Goal: Task Accomplishment & Management: Manage account settings

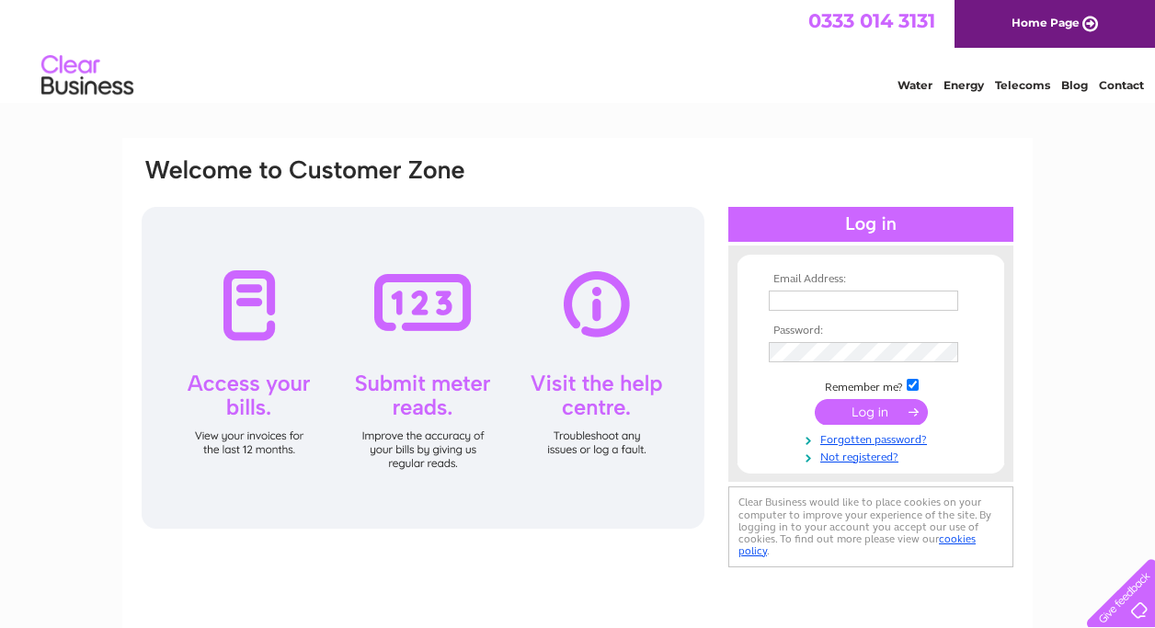
type input "[EMAIL_ADDRESS][DOMAIN_NAME]"
click at [866, 415] on input "submit" at bounding box center [871, 412] width 113 height 26
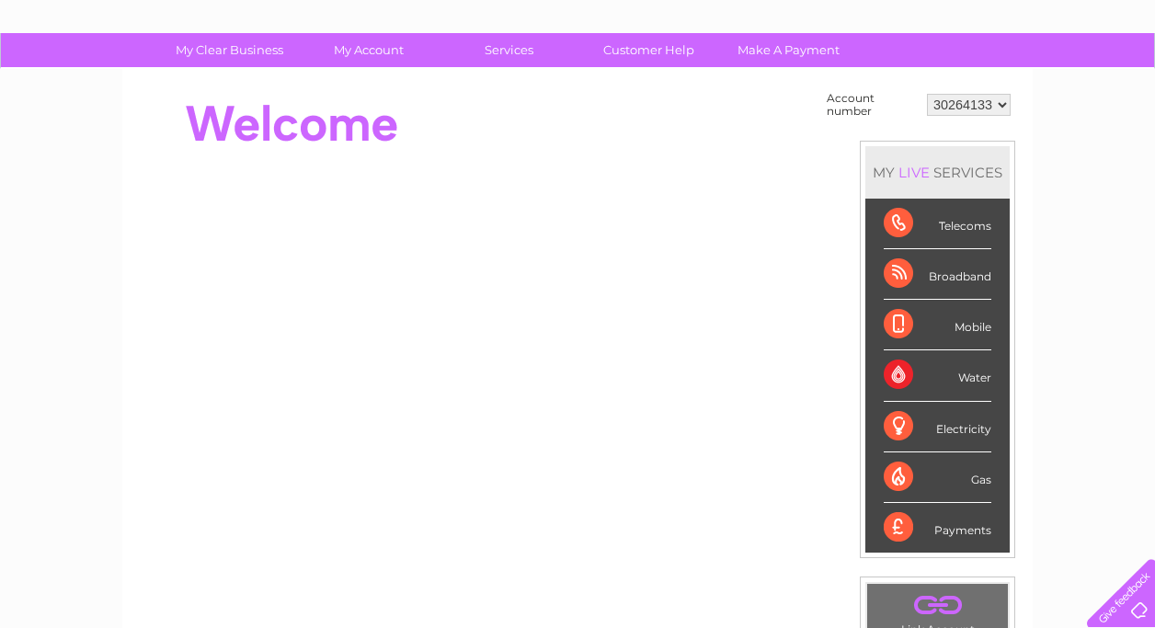
scroll to position [103, 0]
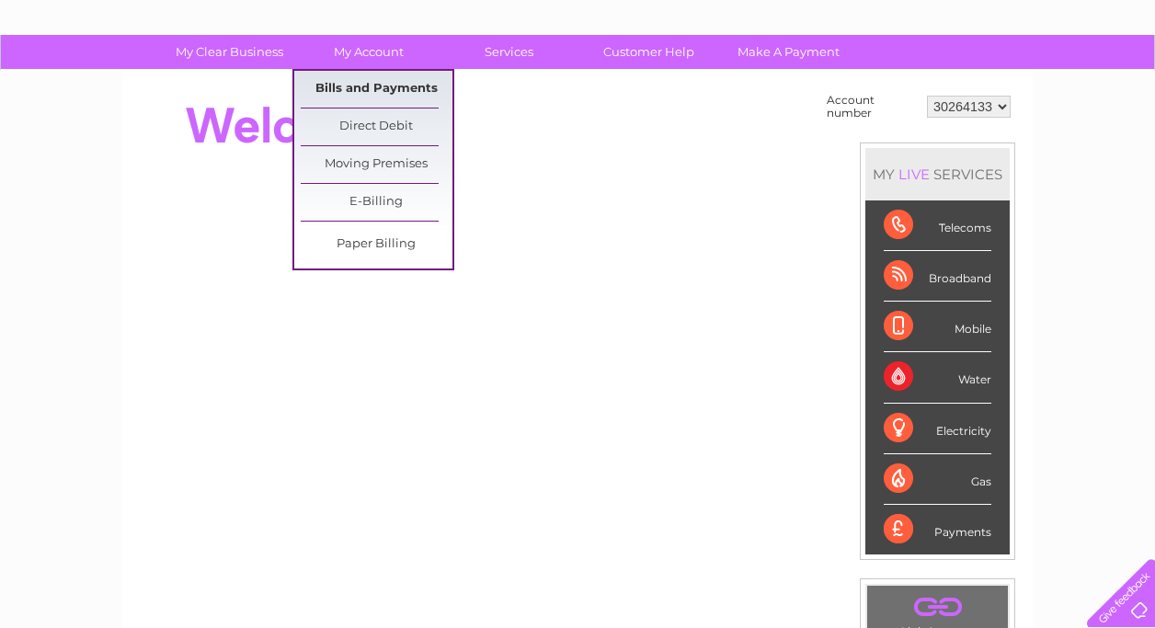
click at [376, 93] on link "Bills and Payments" at bounding box center [377, 89] width 152 height 37
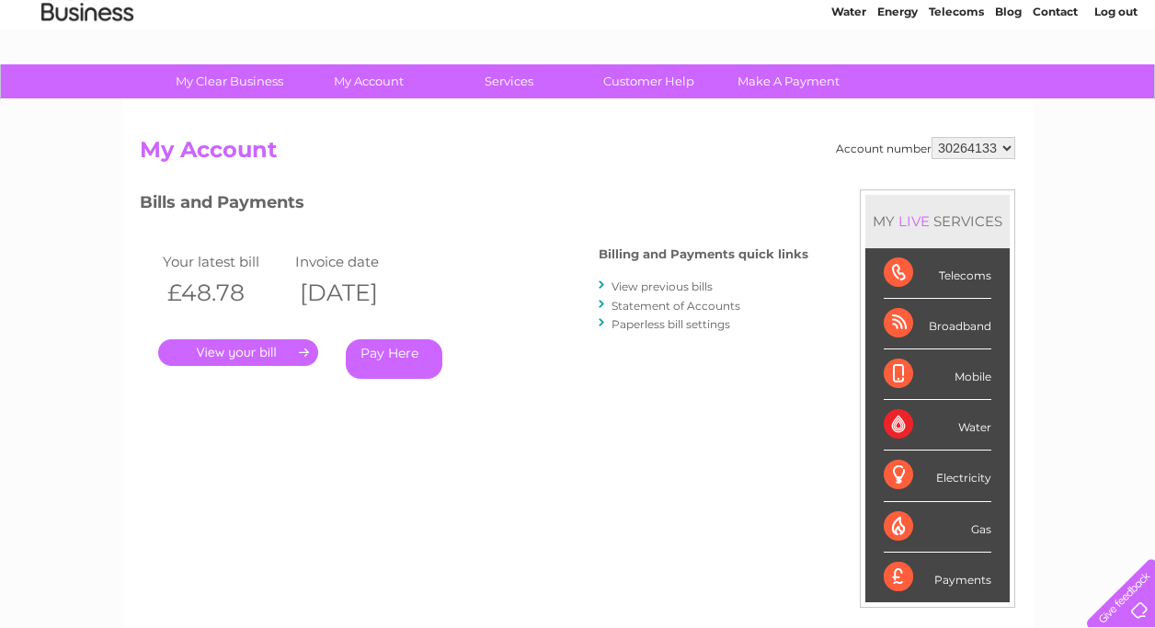
scroll to position [76, 0]
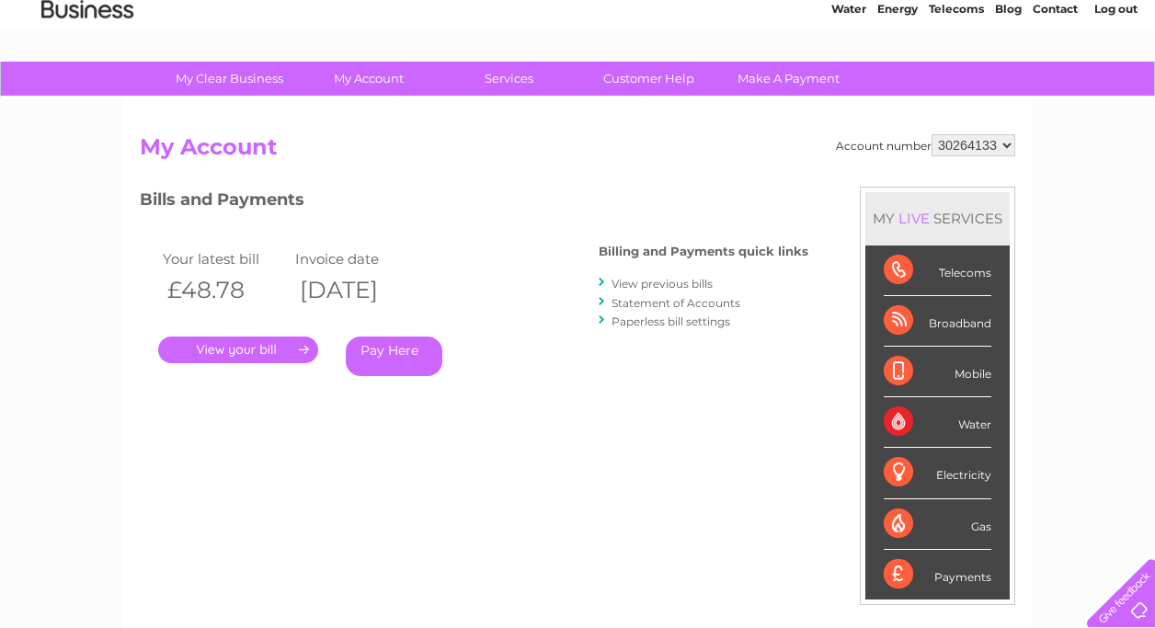
click at [272, 353] on link "." at bounding box center [238, 350] width 160 height 27
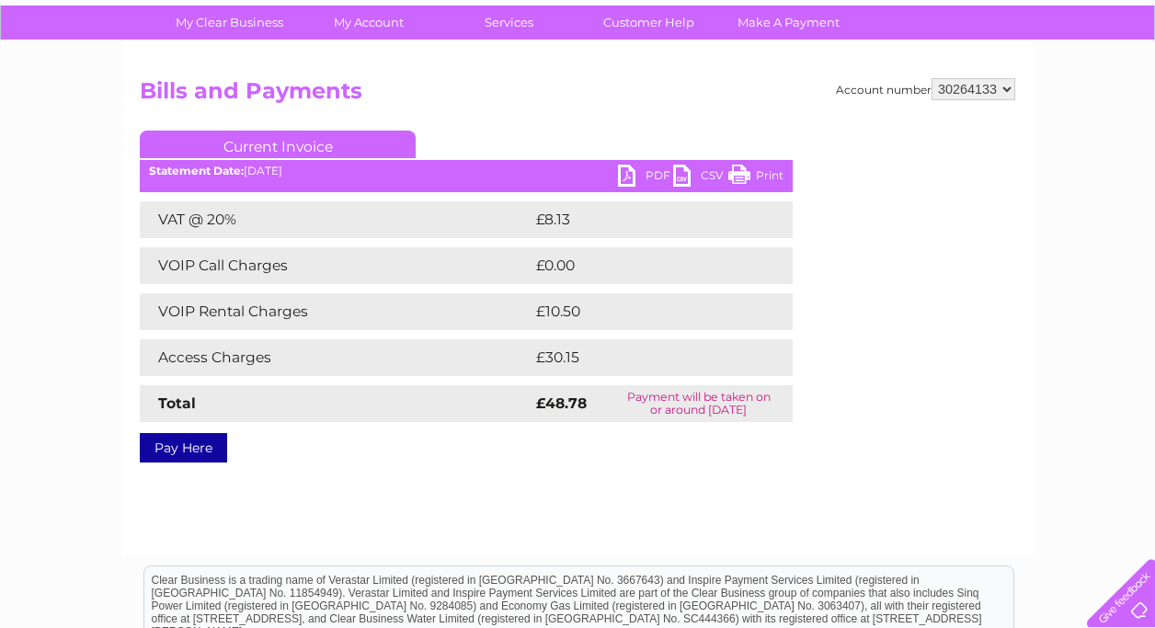
scroll to position [133, 0]
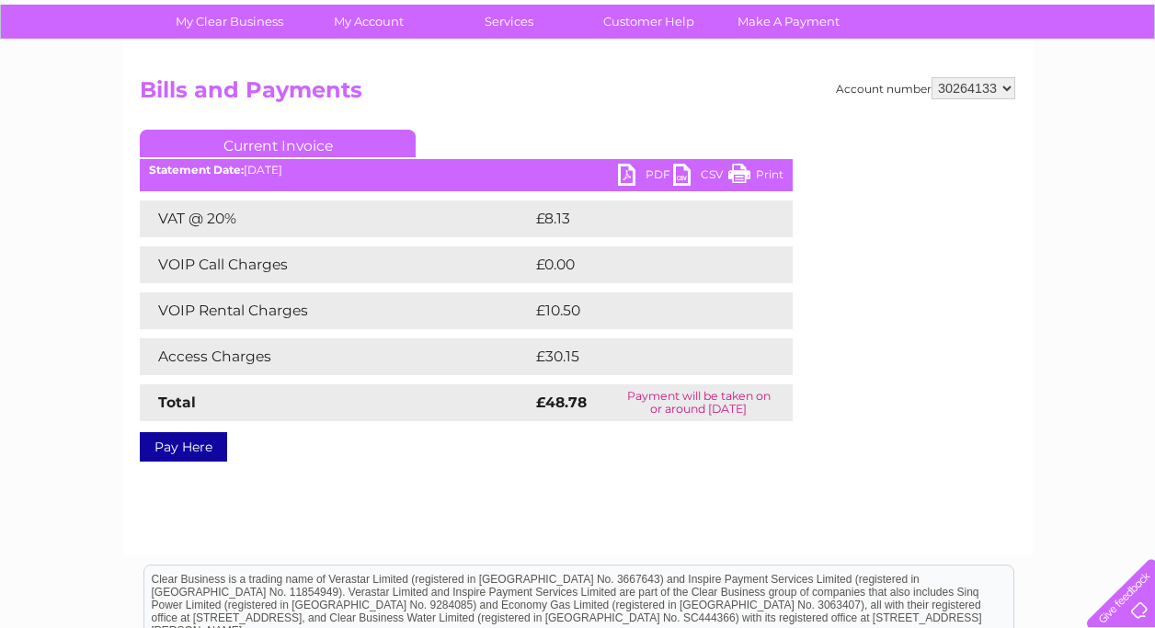
click at [643, 175] on link "PDF" at bounding box center [645, 177] width 55 height 27
click at [514, 127] on div "Account number 30264133 Bills and Payments Current Invoice PDF CSV Print Total" at bounding box center [578, 266] width 876 height 378
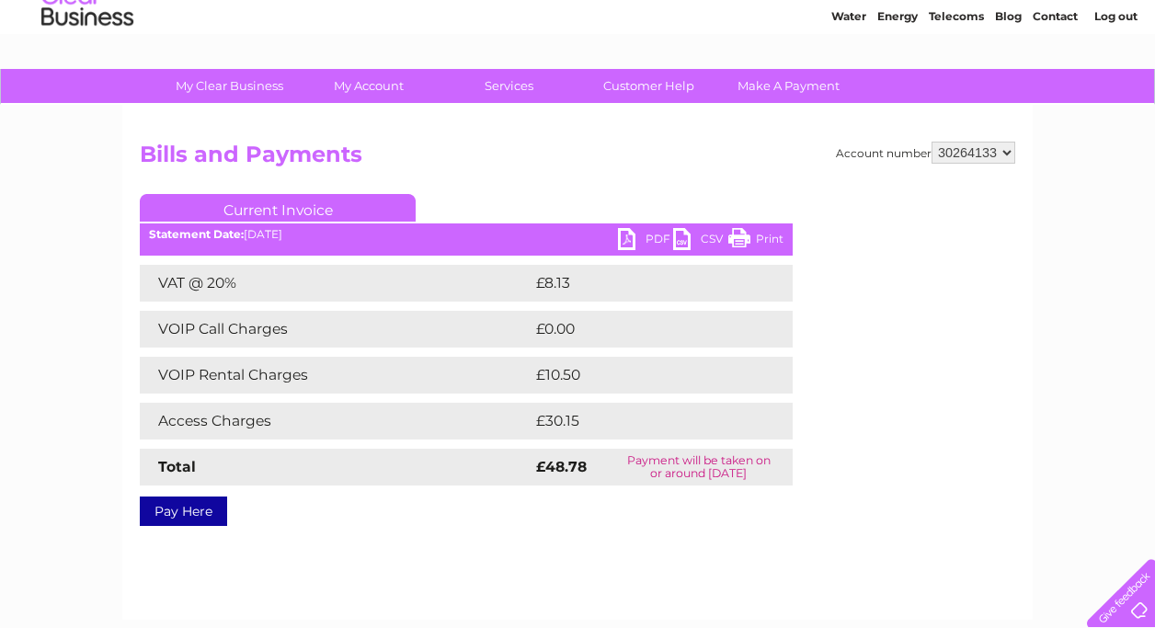
scroll to position [63, 0]
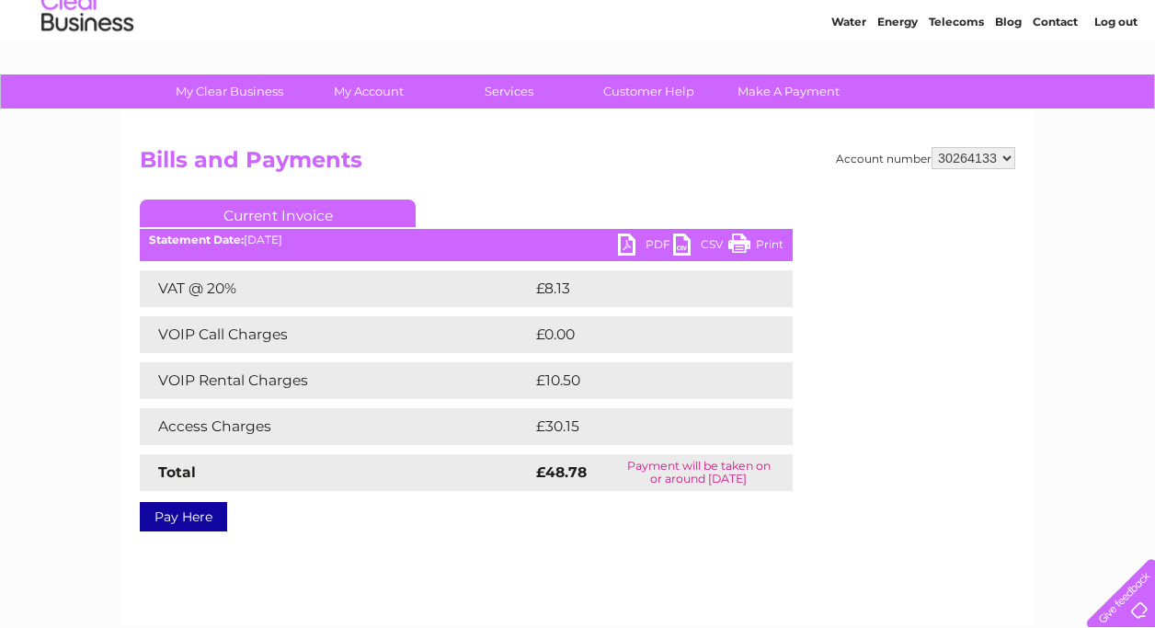
click at [264, 214] on link "Current Invoice" at bounding box center [278, 214] width 276 height 28
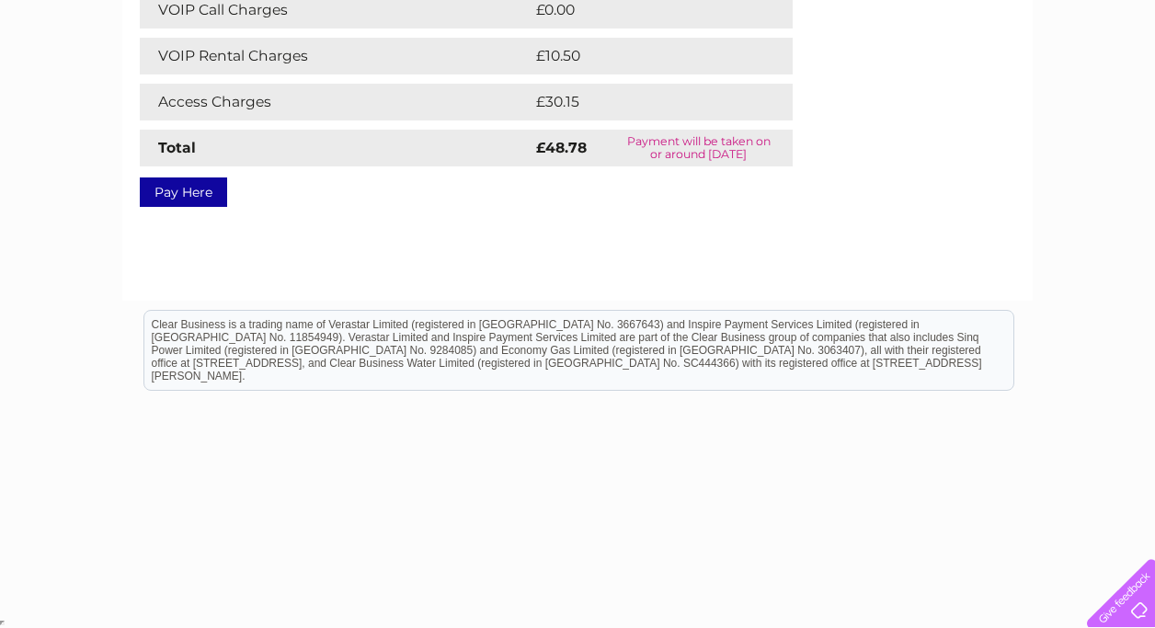
scroll to position [78, 0]
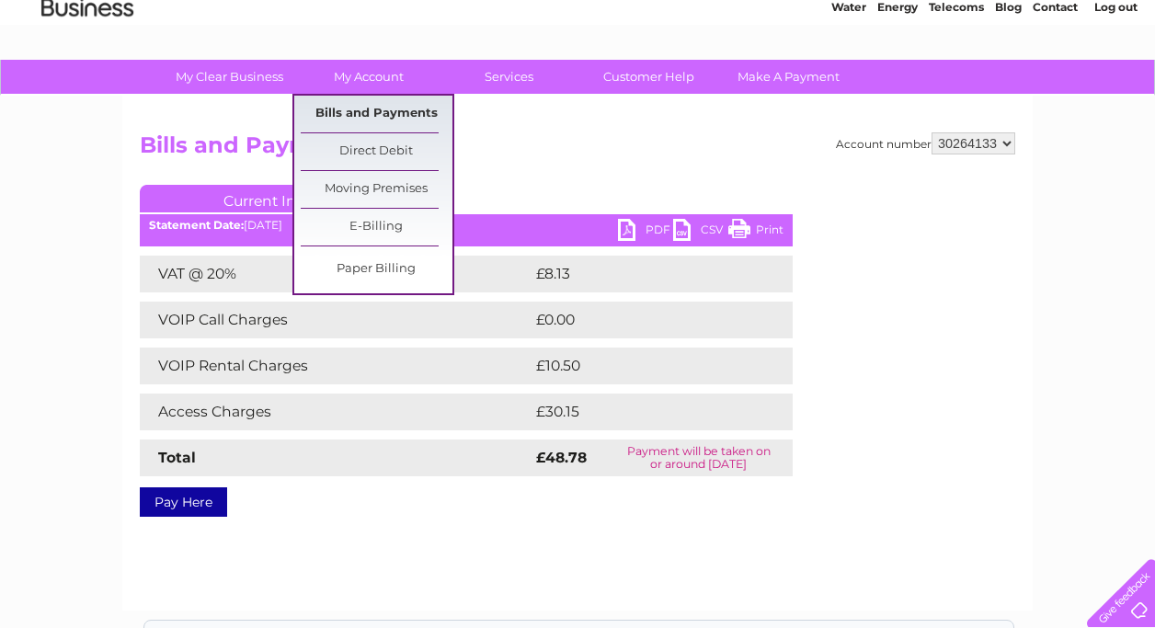
click at [383, 113] on link "Bills and Payments" at bounding box center [377, 114] width 152 height 37
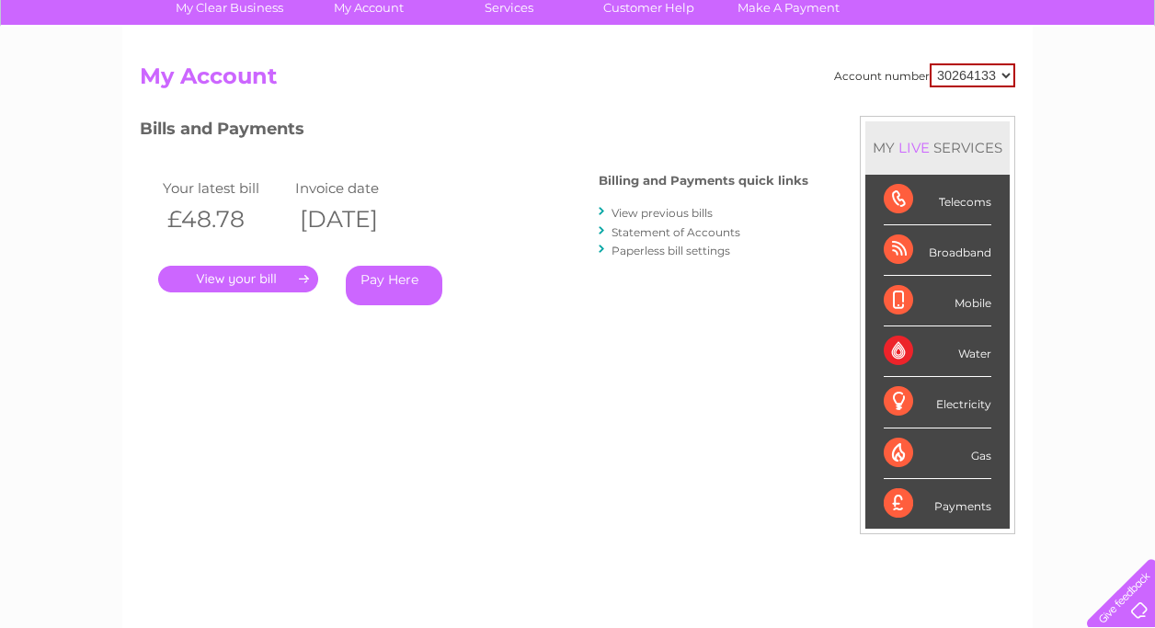
scroll to position [153, 0]
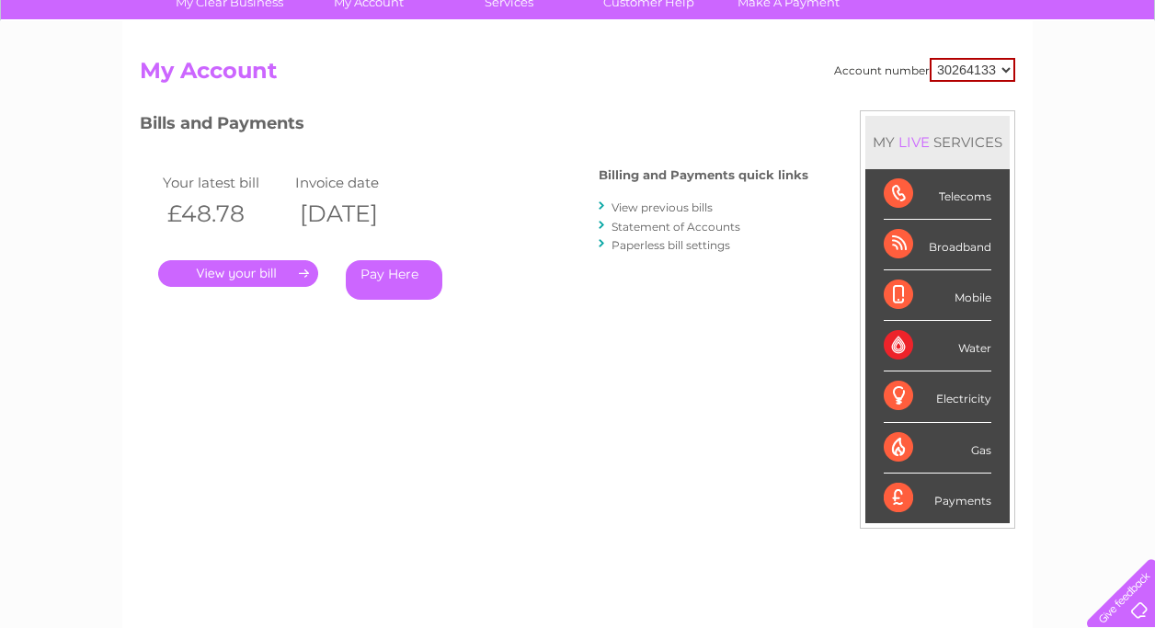
click at [658, 208] on link "View previous bills" at bounding box center [662, 208] width 101 height 14
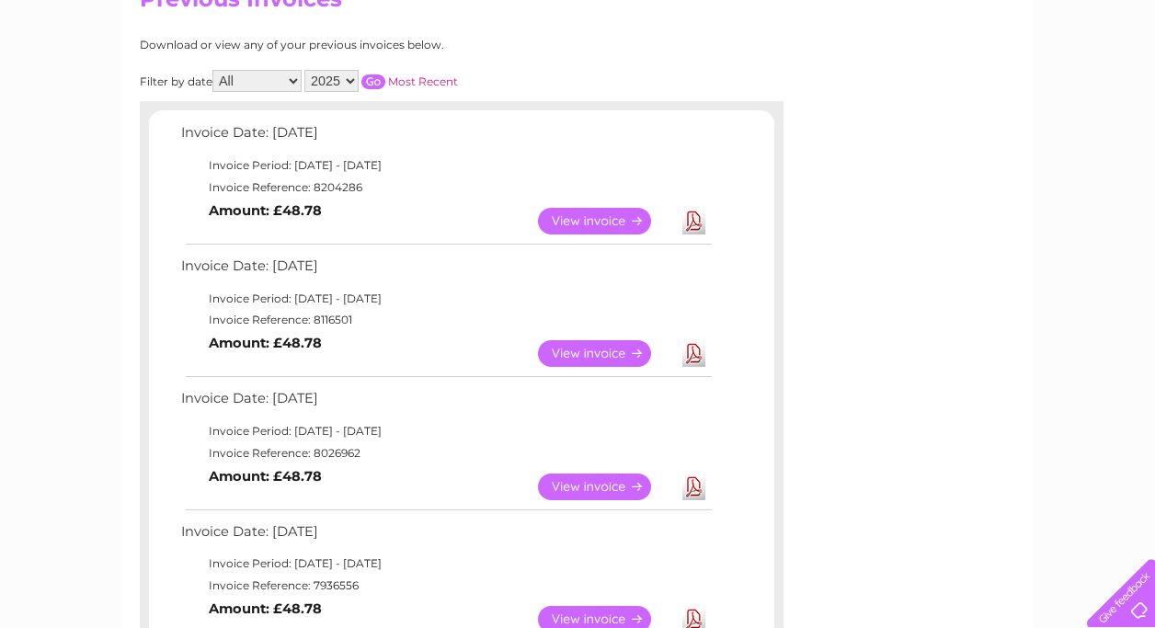
scroll to position [234, 0]
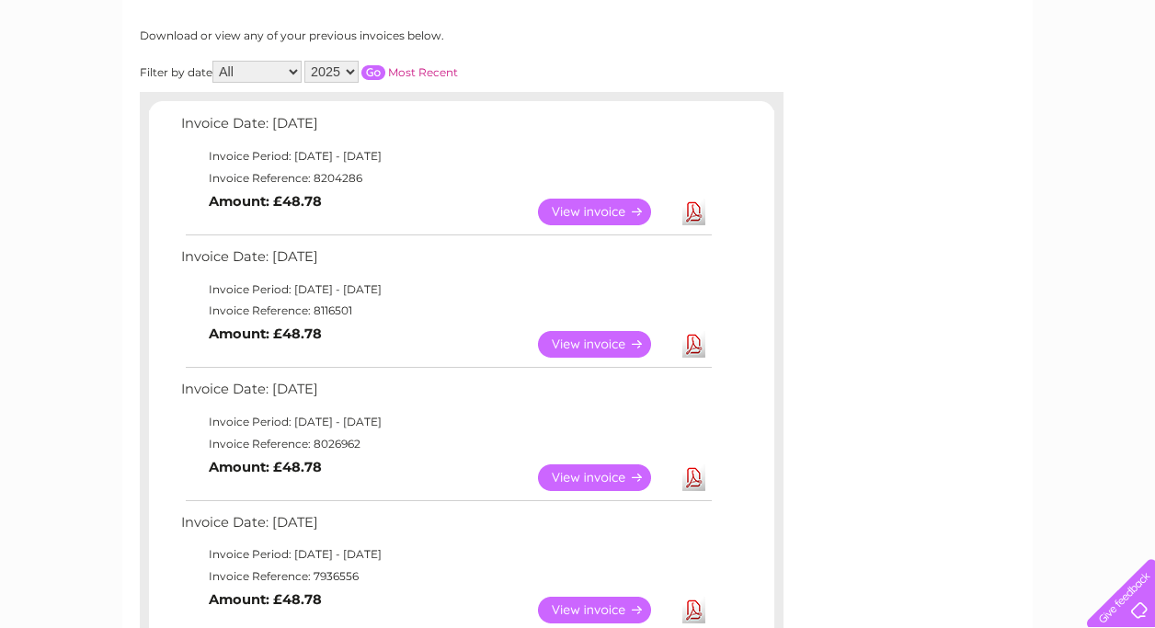
click at [602, 340] on link "View" at bounding box center [605, 344] width 135 height 27
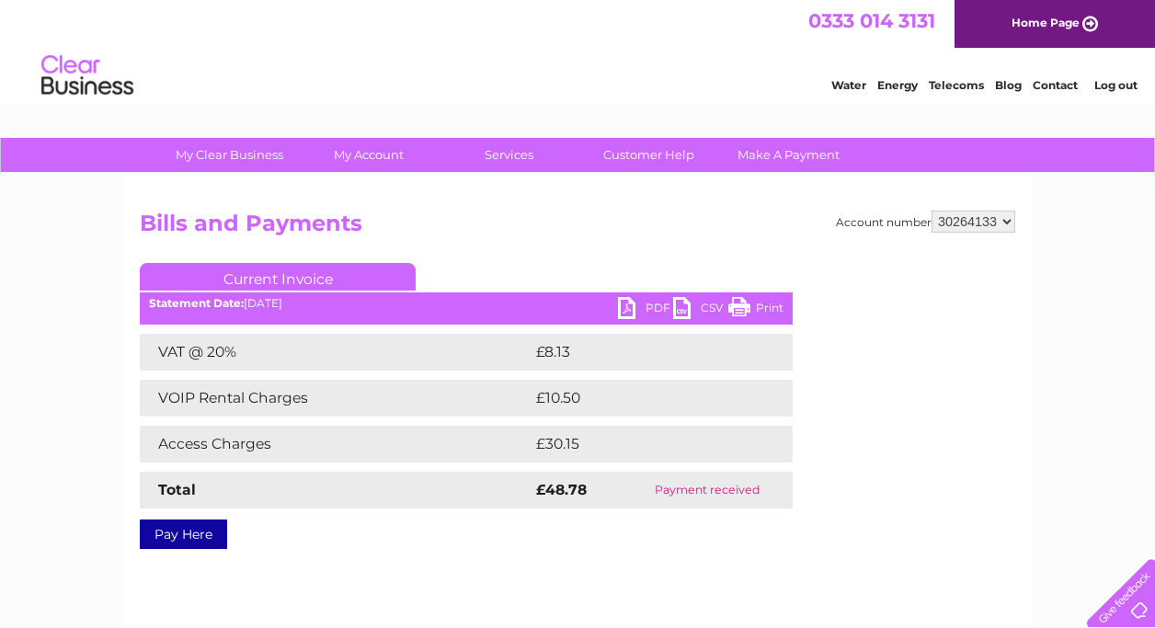
click at [650, 305] on link "PDF" at bounding box center [645, 310] width 55 height 27
click at [458, 234] on h2 "Bills and Payments" at bounding box center [578, 228] width 876 height 35
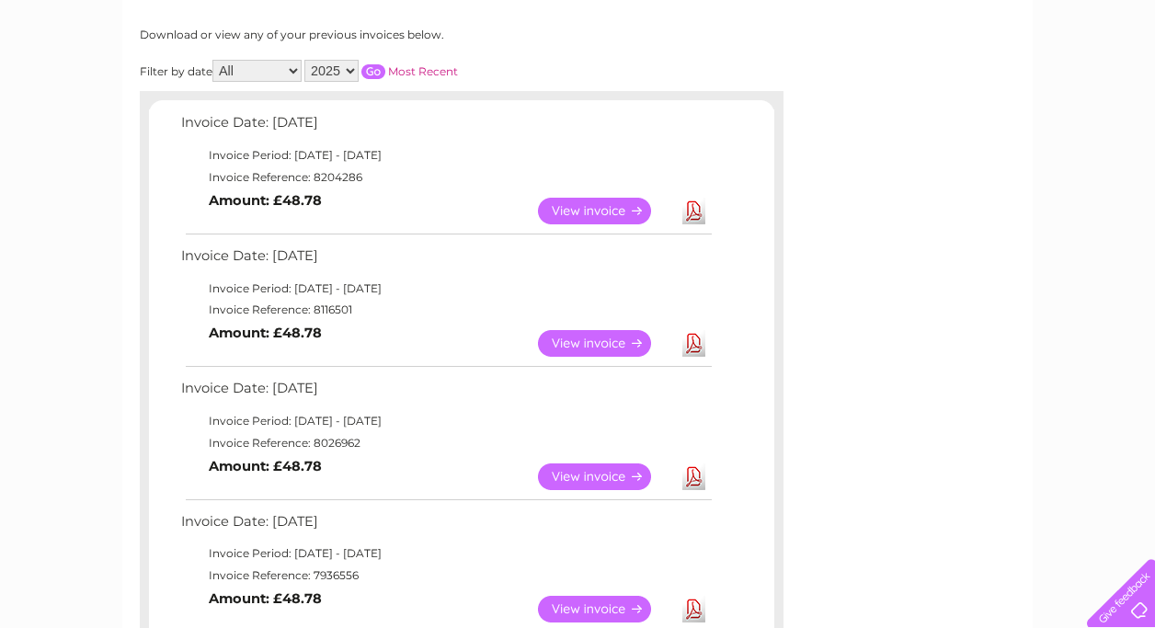
click at [624, 479] on link "View" at bounding box center [605, 477] width 135 height 27
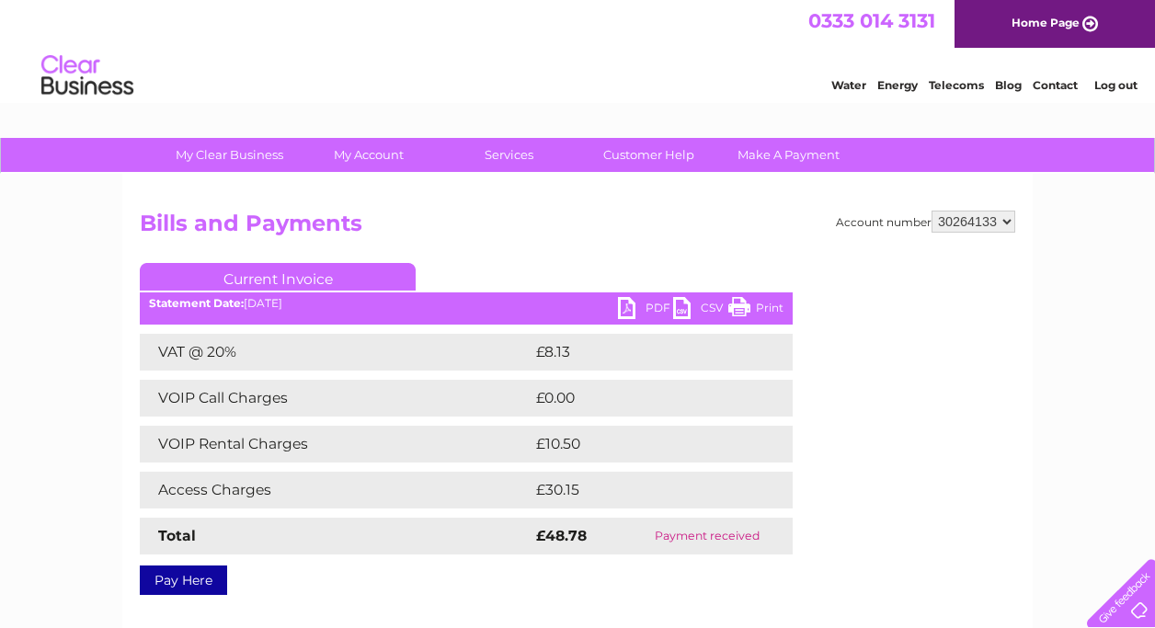
click at [650, 313] on link "PDF" at bounding box center [645, 310] width 55 height 27
